Goal: Transaction & Acquisition: Obtain resource

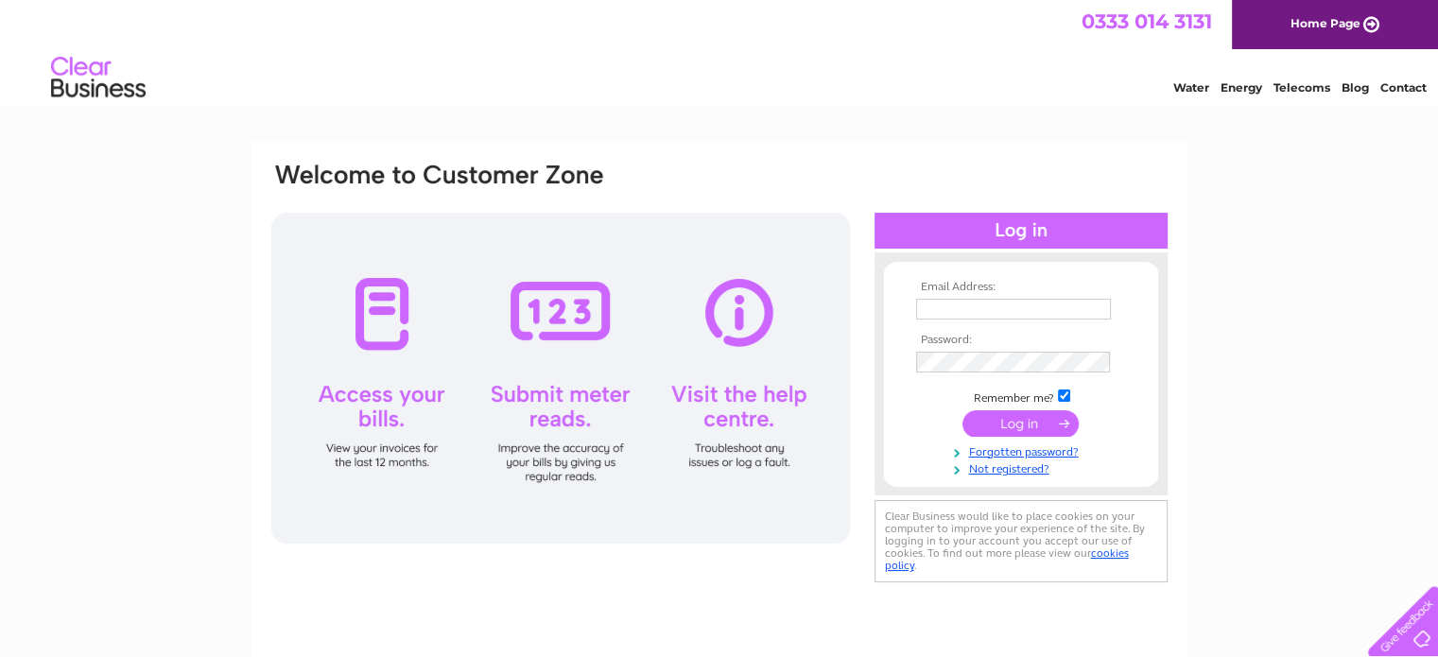
click at [958, 311] on input "text" at bounding box center [1013, 309] width 195 height 21
type input "hello@abingers.co.uk"
click at [1009, 426] on input "submit" at bounding box center [1020, 424] width 116 height 26
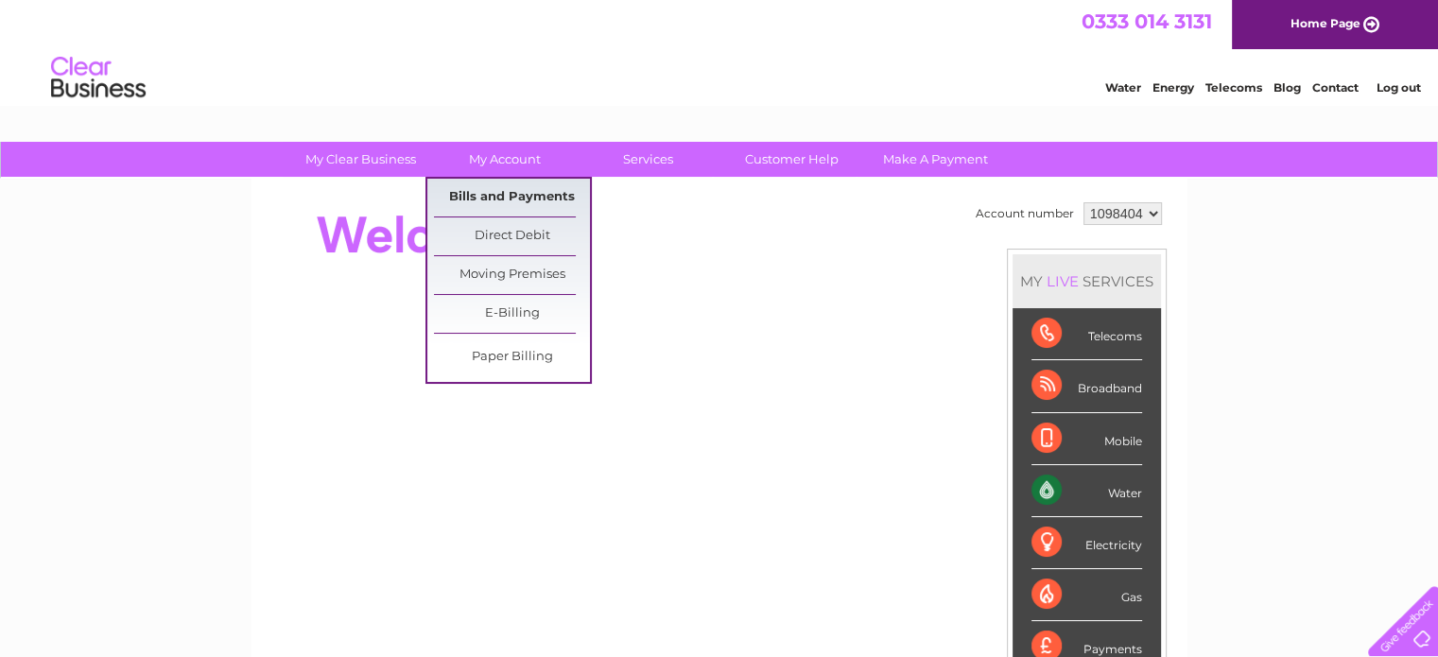
click at [488, 207] on link "Bills and Payments" at bounding box center [512, 198] width 156 height 38
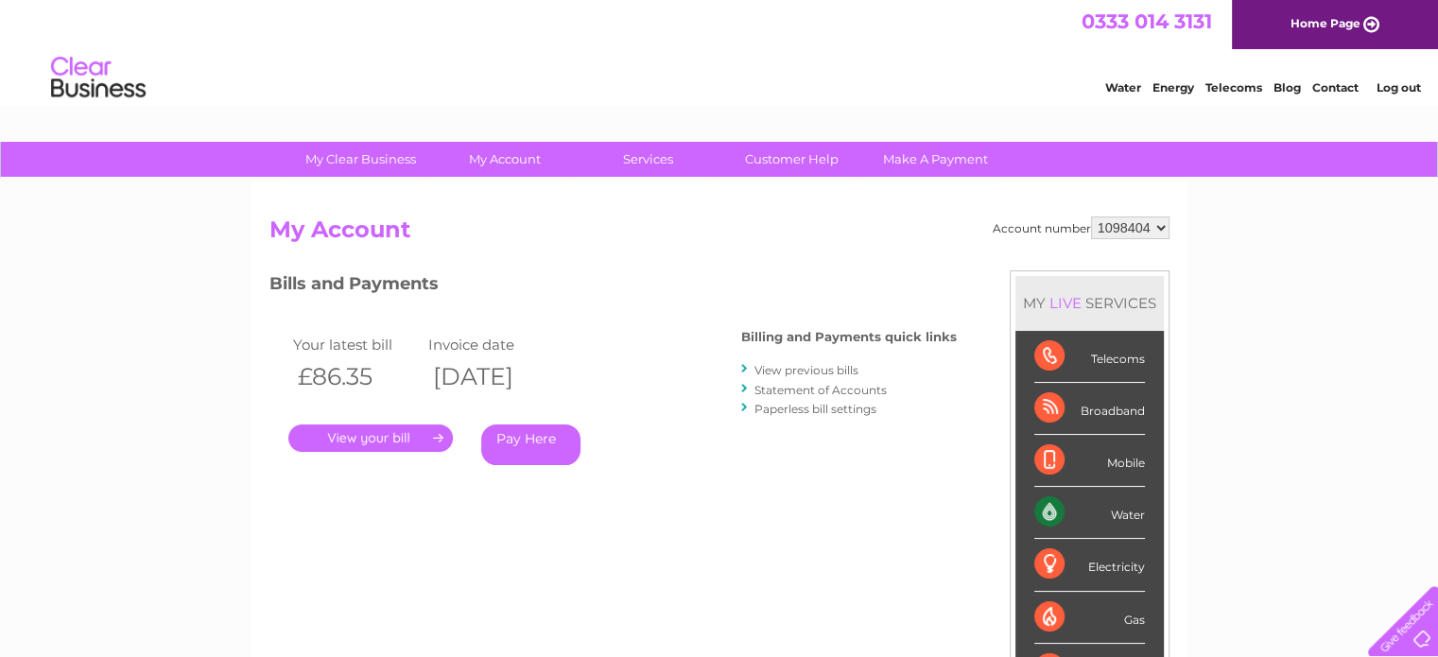
click at [793, 367] on link "View previous bills" at bounding box center [806, 370] width 104 height 14
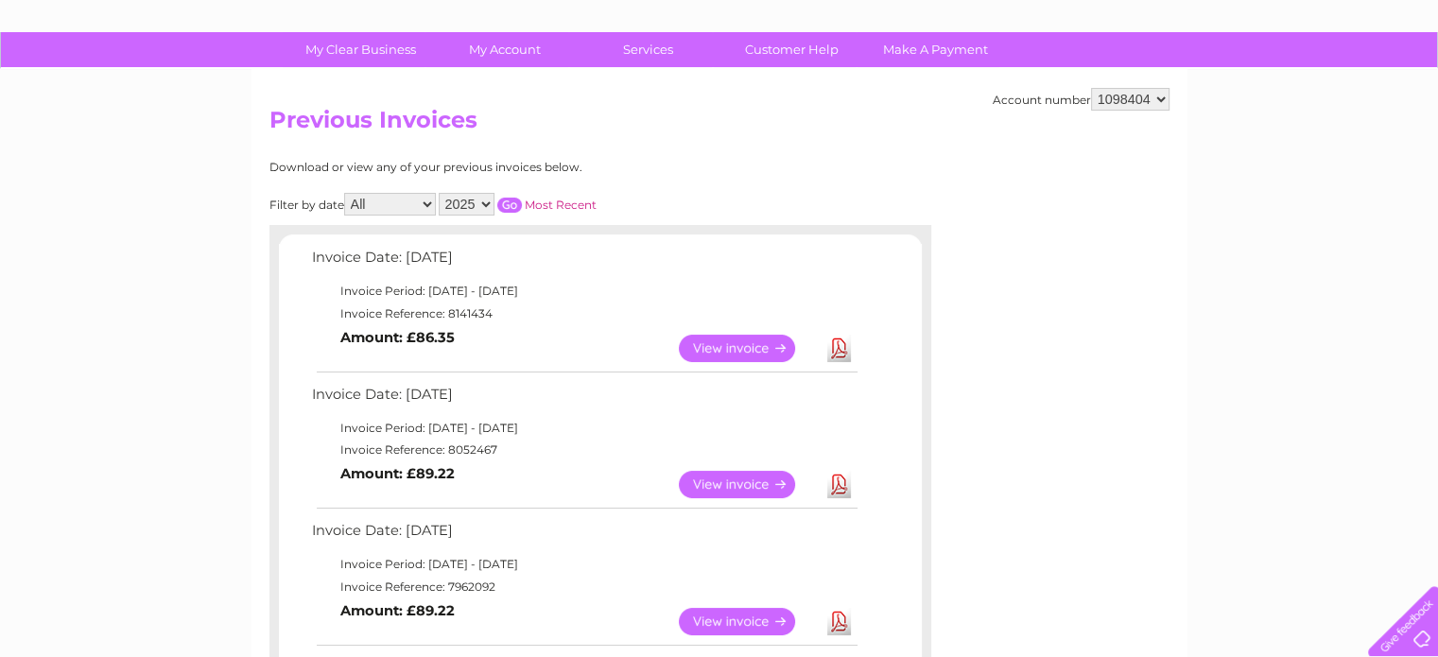
scroll to position [189, 0]
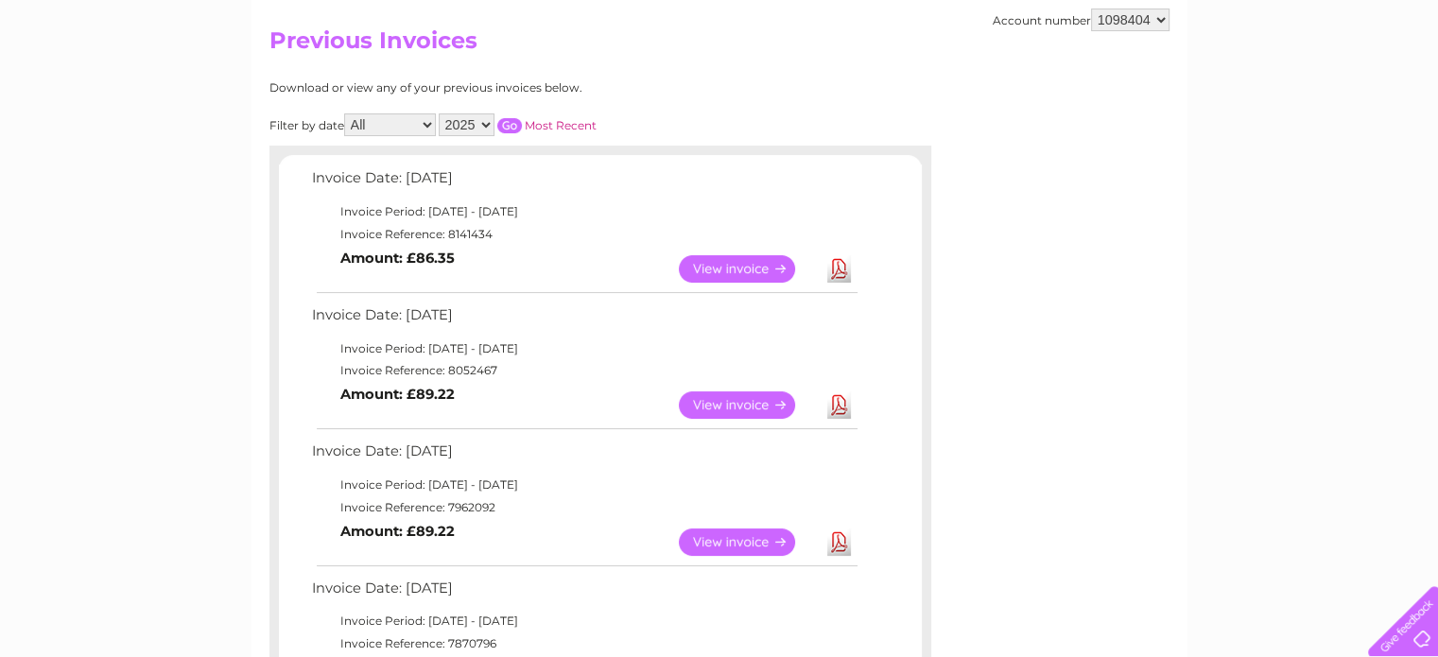
click at [843, 404] on link "Download" at bounding box center [839, 404] width 24 height 27
